Goal: Navigation & Orientation: Find specific page/section

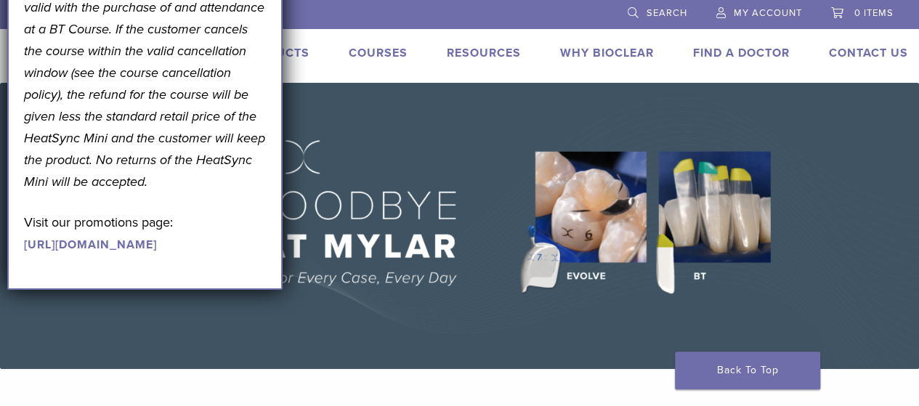
click at [683, 76] on div "US 1.855.712.5327 Search My Account 0 items Cart No products in the cart. Back …" at bounding box center [459, 41] width 919 height 83
click at [381, 332] on img at bounding box center [459, 226] width 919 height 286
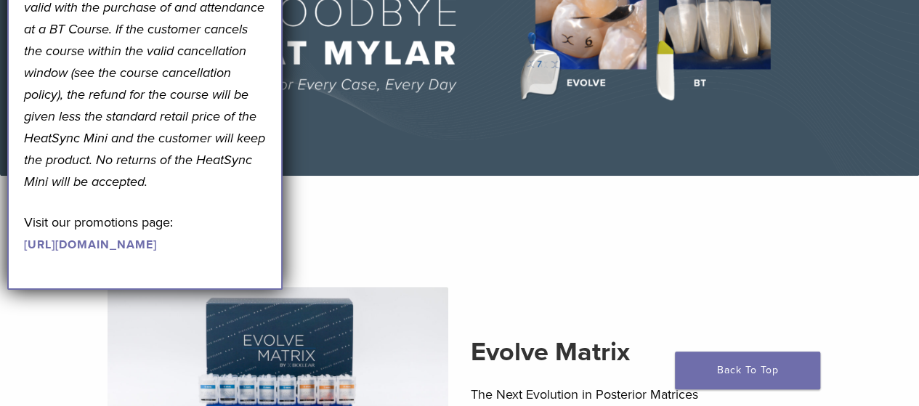
scroll to position [291, 0]
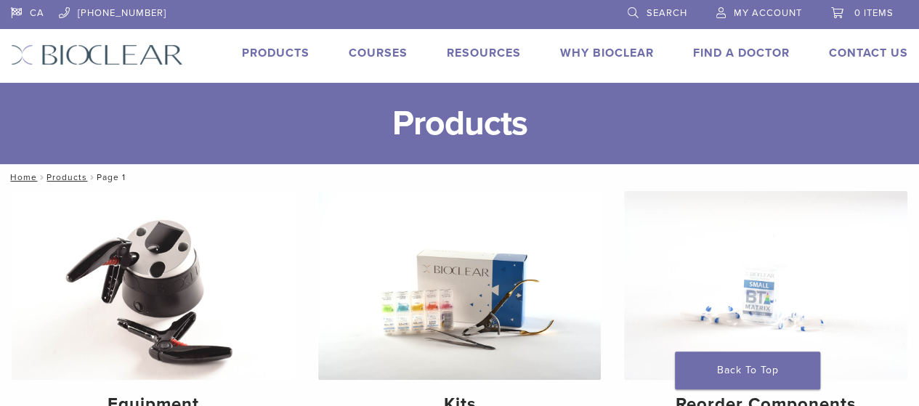
click at [137, 53] on img at bounding box center [97, 54] width 172 height 21
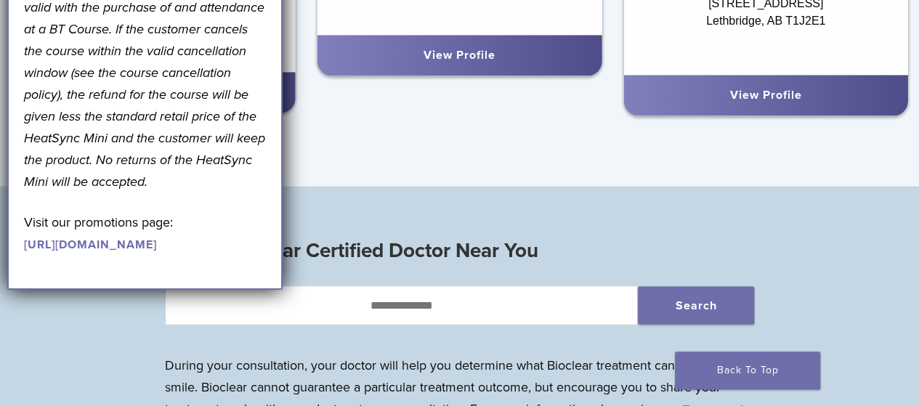
scroll to position [1259, 0]
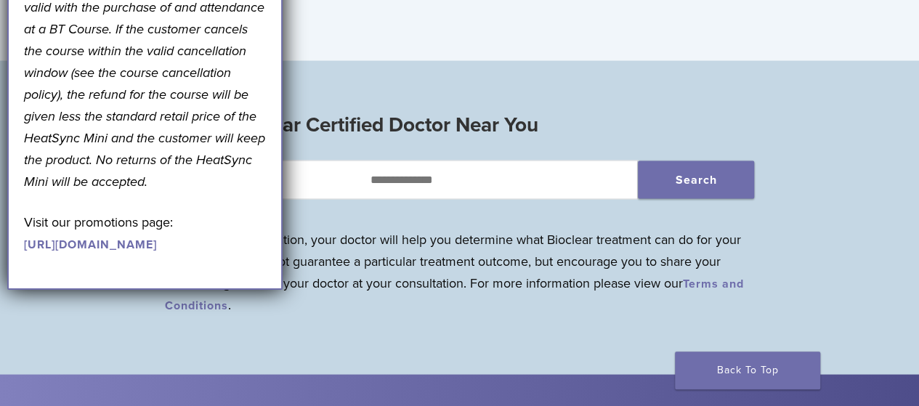
click at [474, 345] on section "Find a Bioclear Certified Doctor Near You Search During your consultation, your…" at bounding box center [459, 217] width 919 height 315
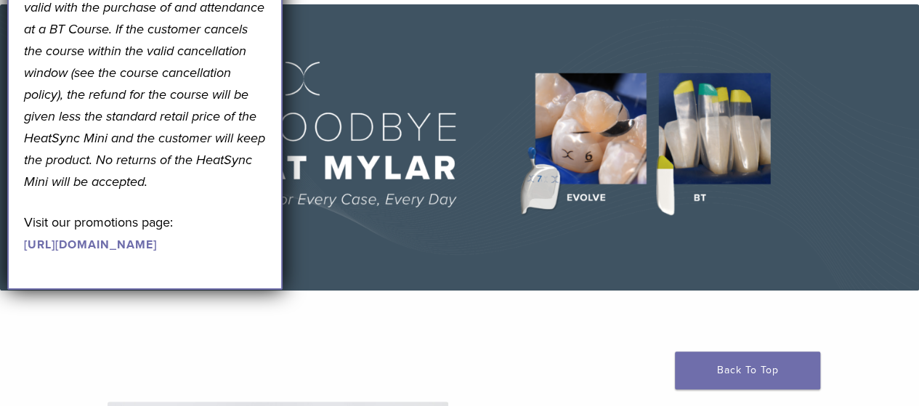
scroll to position [97, 0]
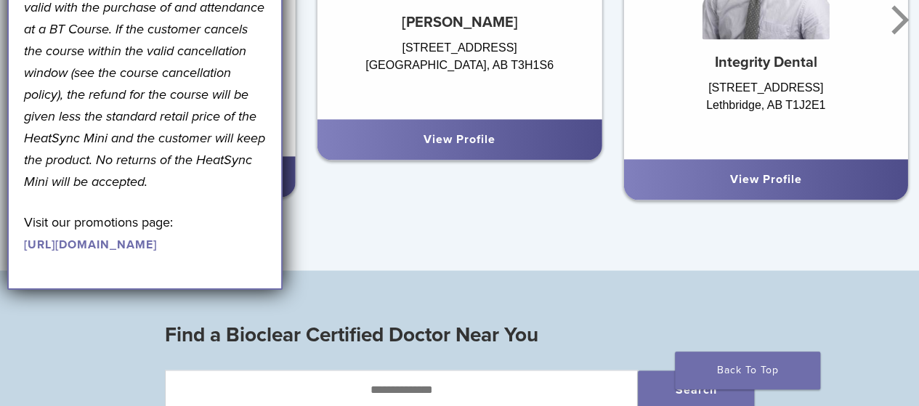
scroll to position [872, 0]
